Goal: Task Accomplishment & Management: Use online tool/utility

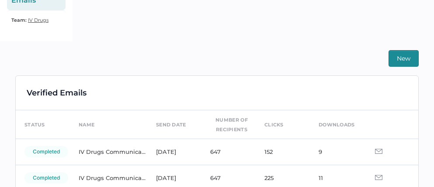
scroll to position [180, 0]
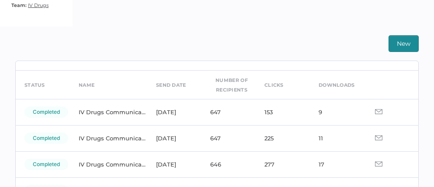
scroll to position [27, 0]
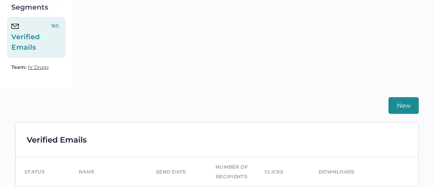
scroll to position [205, 0]
